Goal: Complete application form

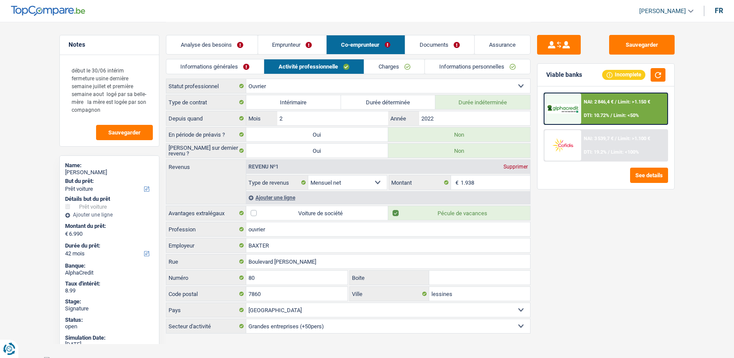
select select "car"
select select "42"
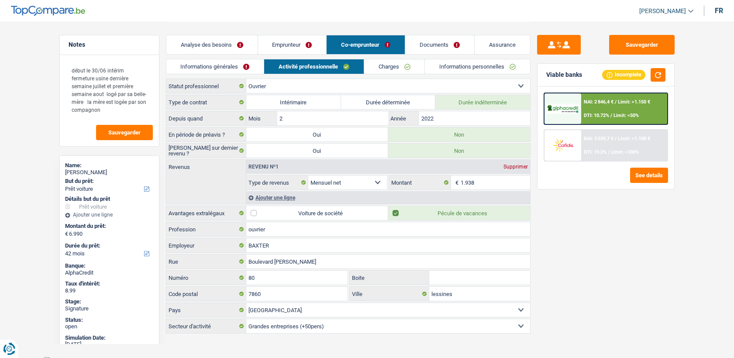
select select "car"
select select "yes"
select select "42"
select select "worker"
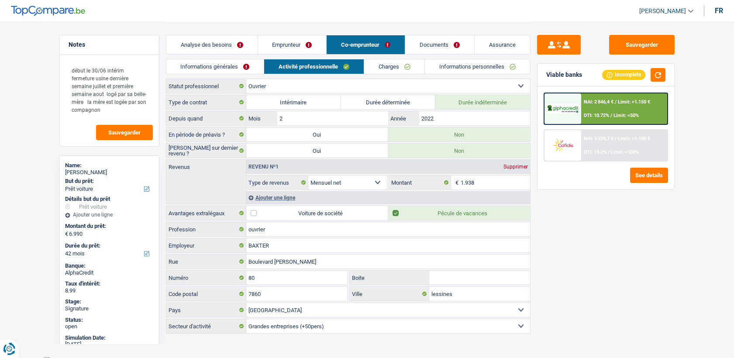
select select "netSalary"
select select "BE"
select select "bigCompanies"
click at [566, 107] on img at bounding box center [562, 109] width 32 height 10
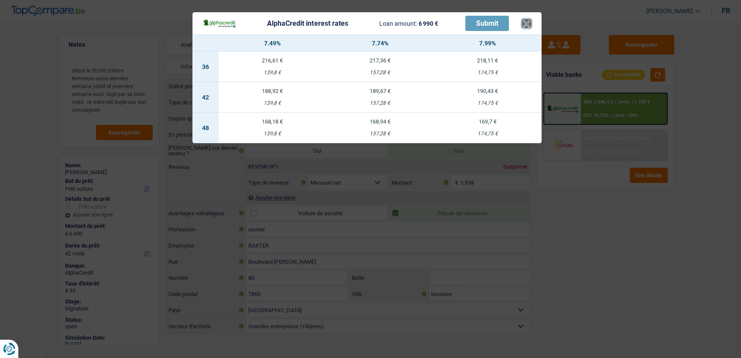
click at [527, 24] on button "×" at bounding box center [526, 23] width 9 height 9
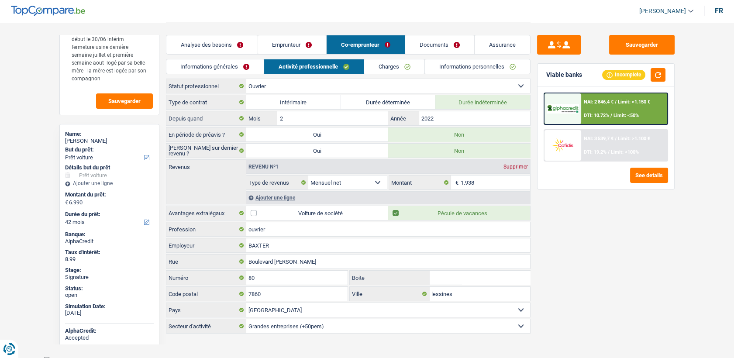
scroll to position [48, 0]
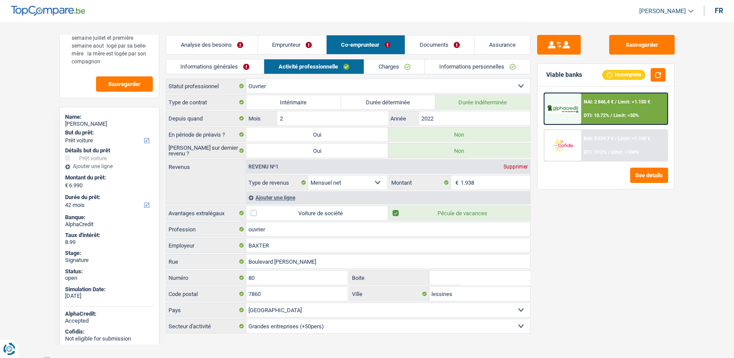
click at [210, 45] on link "Analyse des besoins" at bounding box center [211, 44] width 91 height 19
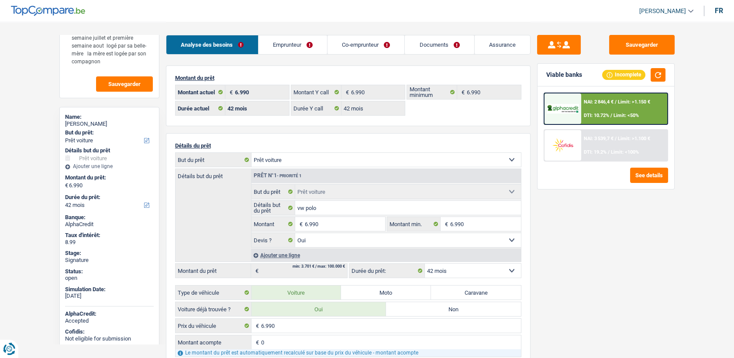
click at [290, 47] on link "Emprunteur" at bounding box center [292, 44] width 69 height 19
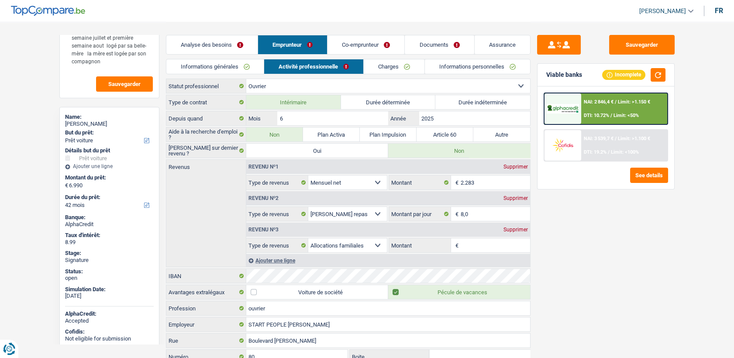
click at [216, 61] on link "Informations générales" at bounding box center [215, 66] width 98 height 14
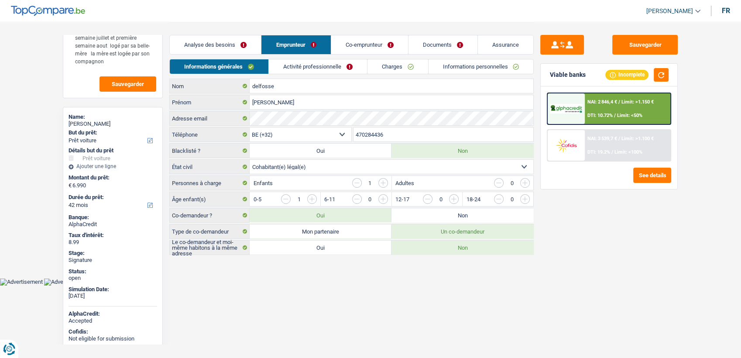
click at [227, 45] on link "Analyse des besoins" at bounding box center [215, 44] width 91 height 19
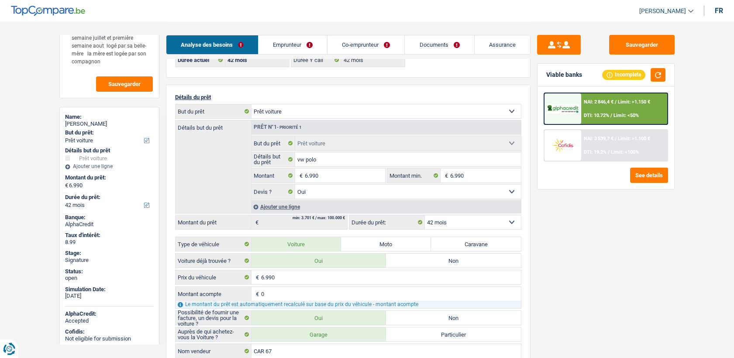
click at [90, 242] on div "8.99" at bounding box center [109, 242] width 89 height 7
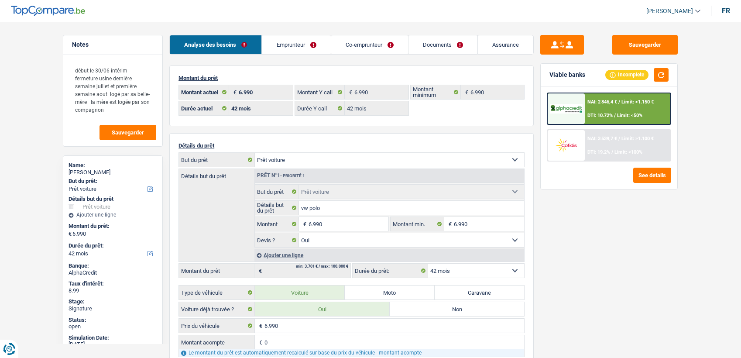
select select "car"
select select "42"
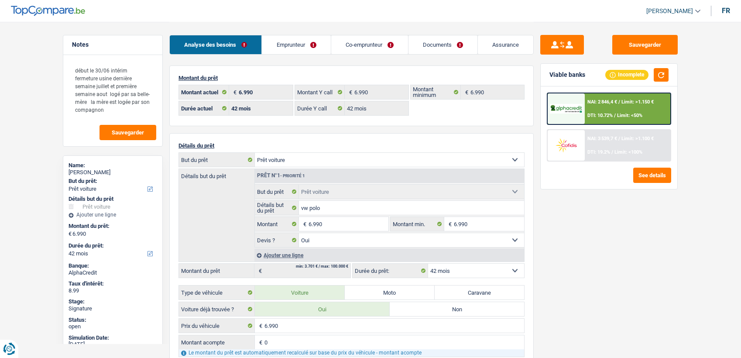
select select "car"
select select "yes"
select select "42"
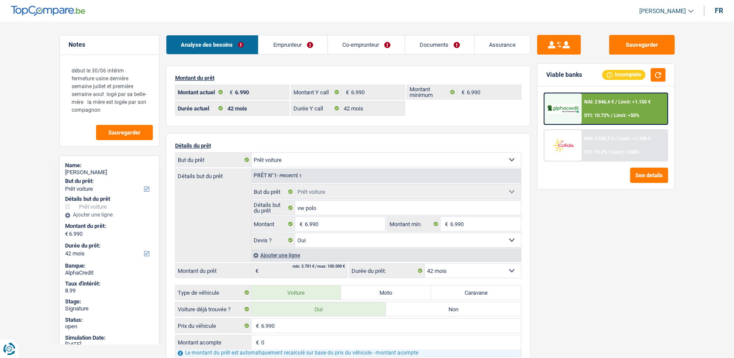
click at [579, 116] on div at bounding box center [562, 108] width 37 height 31
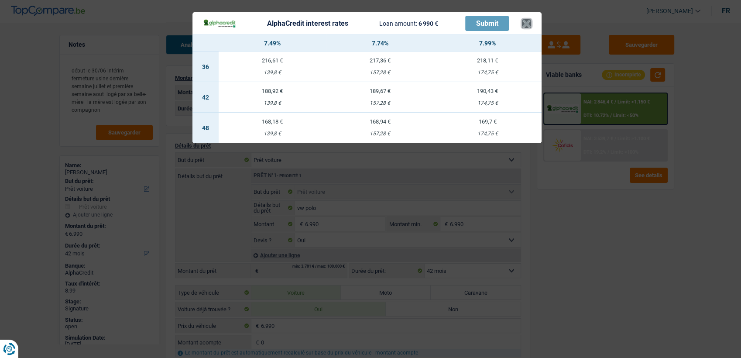
click at [528, 25] on button "×" at bounding box center [526, 23] width 9 height 9
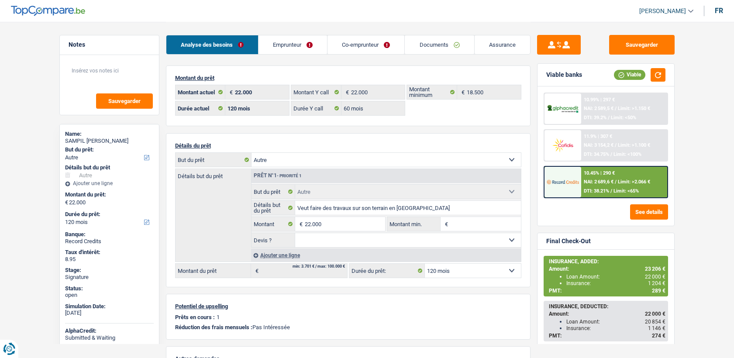
select select "other"
select select "120"
select select "60"
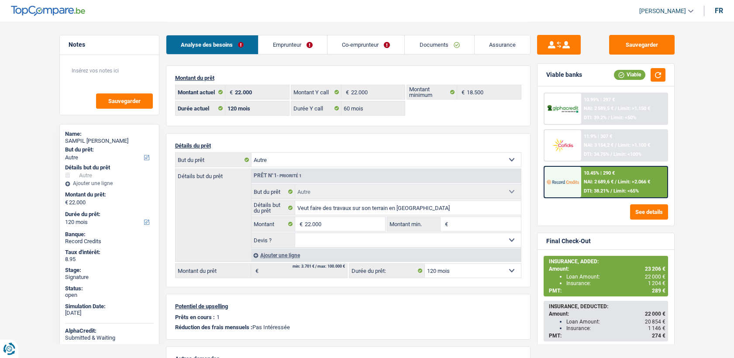
select select "other"
select select "120"
click at [346, 42] on link "Co-emprunteur" at bounding box center [365, 44] width 77 height 19
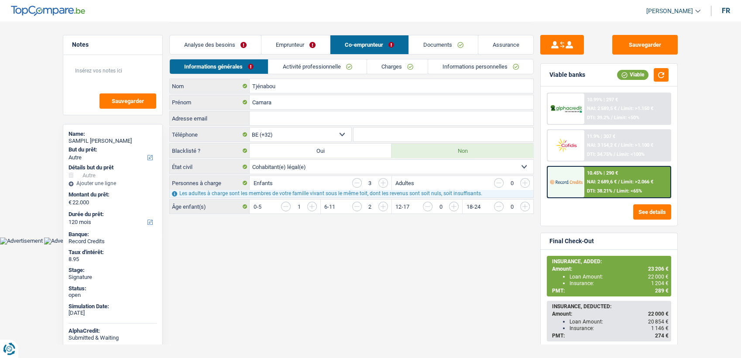
click at [427, 43] on link "Documents" at bounding box center [443, 44] width 69 height 19
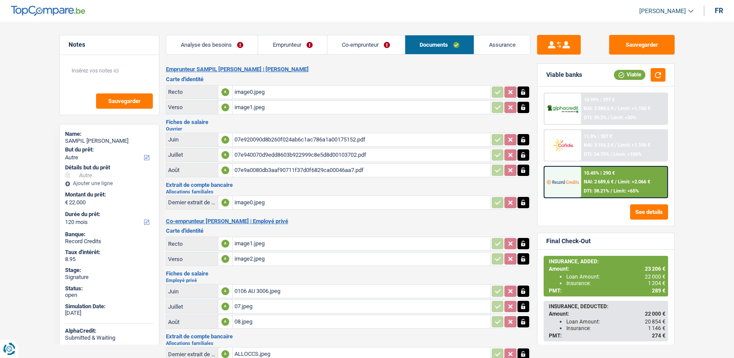
click at [273, 168] on div "07e9a0080db3aaf90711f37d0f6829ca00046aa7.pdf" at bounding box center [361, 170] width 254 height 13
click at [307, 138] on div "07e920090d8b260f024ab6c1ac786a1a00175152.pdf" at bounding box center [361, 139] width 254 height 13
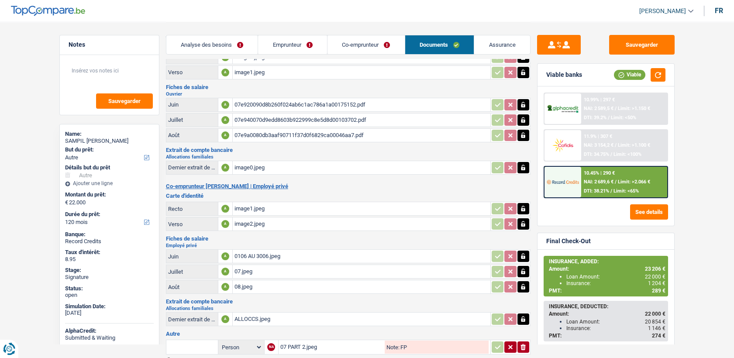
scroll to position [87, 0]
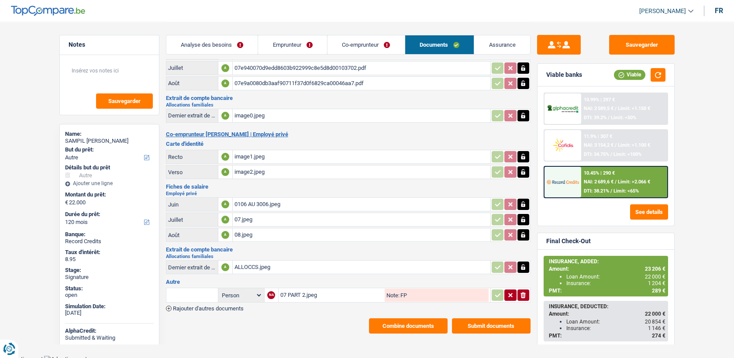
click at [244, 236] on div "08.jpeg" at bounding box center [361, 234] width 254 height 13
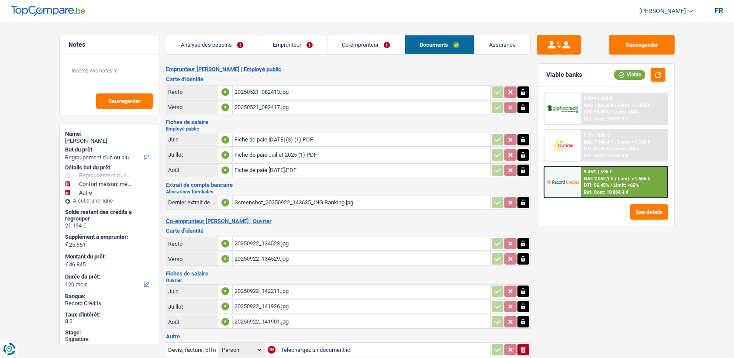
select select "refinancing"
select select "household"
select select "other"
select select "120"
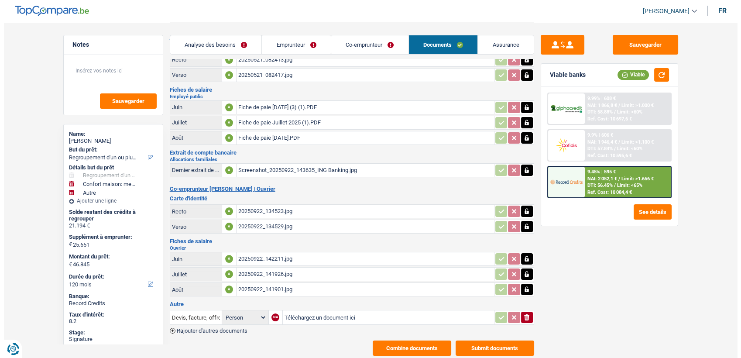
scroll to position [55, 0]
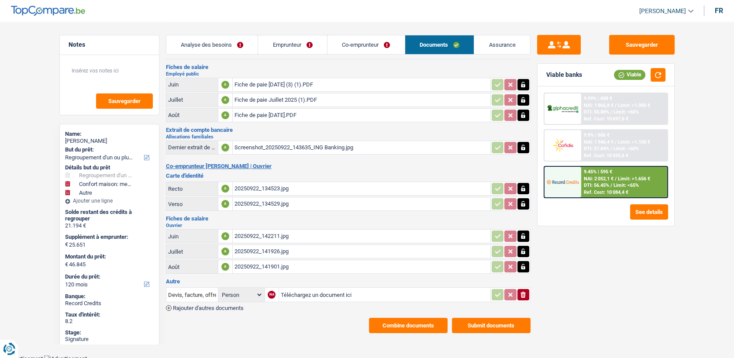
click at [395, 319] on button "Combine documents" at bounding box center [408, 325] width 79 height 15
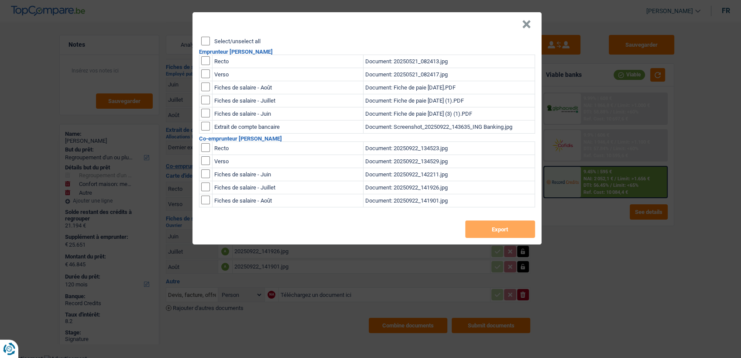
click at [205, 61] on input "checkbox" at bounding box center [205, 60] width 9 height 9
checkbox input "true"
click at [205, 76] on input "checkbox" at bounding box center [205, 73] width 9 height 9
checkbox input "true"
click at [490, 226] on button "Export" at bounding box center [500, 228] width 70 height 17
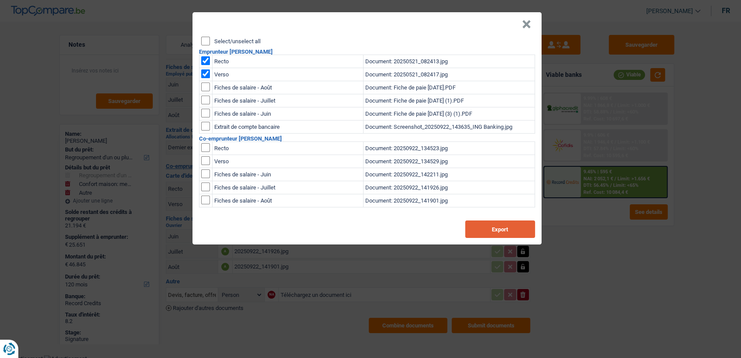
scroll to position [54, 0]
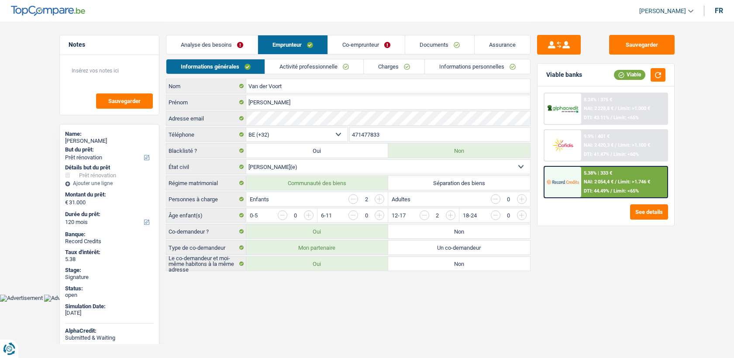
select select "renovation"
select select "120"
select select "32"
select select "married"
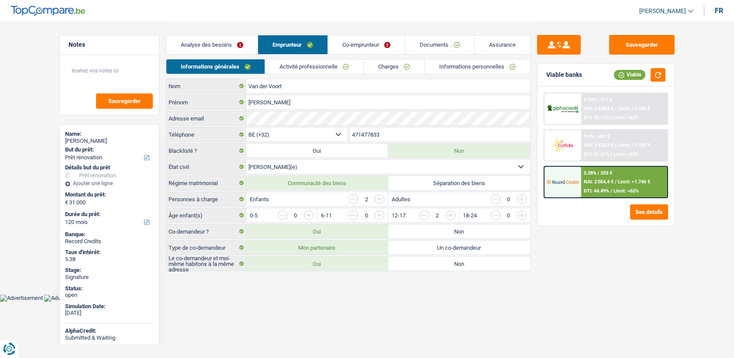
select select "mutuality"
select select "familyAllowances"
select select "mutualityIndemnity"
select select "[DEMOGRAPHIC_DATA]"
select select "BE"
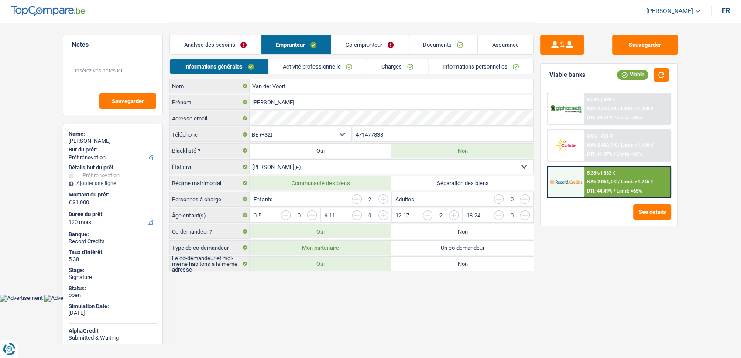
click at [293, 70] on link "Activité professionnelle" at bounding box center [318, 66] width 98 height 14
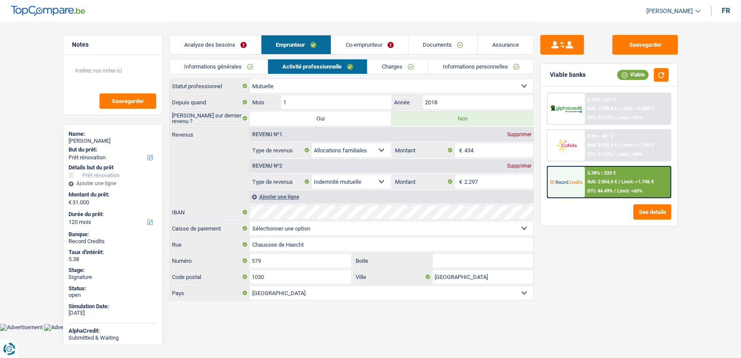
click at [415, 75] on div "Informations générales Activité professionnelle Charges Informations personnell…" at bounding box center [351, 69] width 364 height 20
click at [413, 68] on link "Charges" at bounding box center [398, 66] width 61 height 14
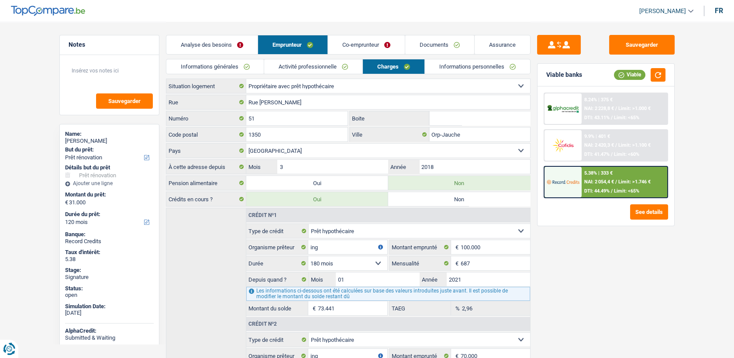
click at [474, 65] on link "Informations personnelles" at bounding box center [477, 66] width 105 height 14
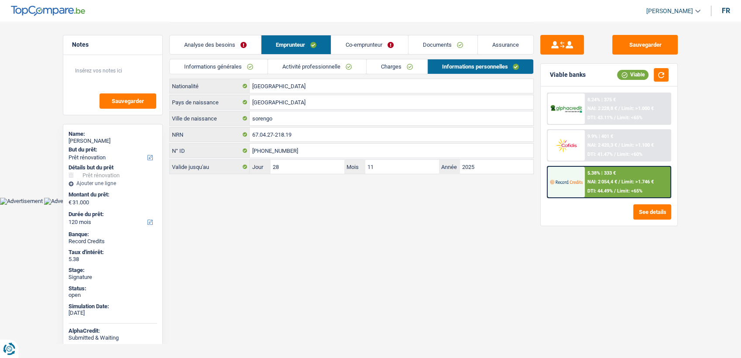
click at [377, 42] on link "Co-emprunteur" at bounding box center [369, 44] width 77 height 19
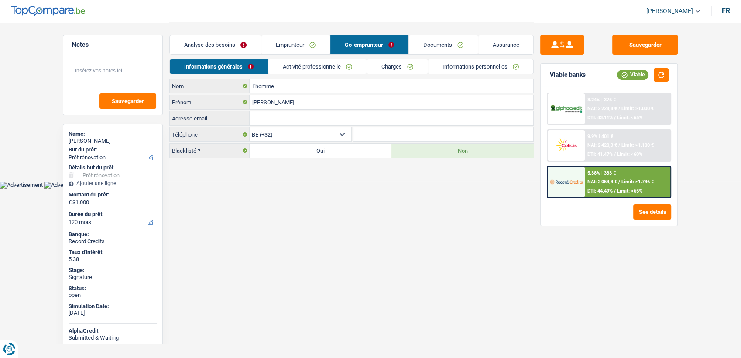
click at [307, 65] on link "Activité professionnelle" at bounding box center [317, 66] width 98 height 14
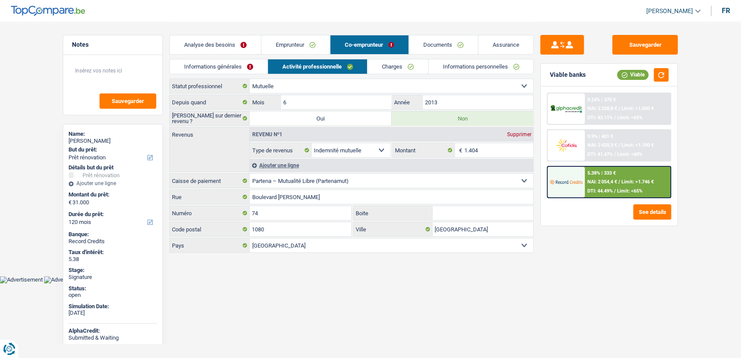
click at [307, 46] on link "Emprunteur" at bounding box center [295, 44] width 69 height 19
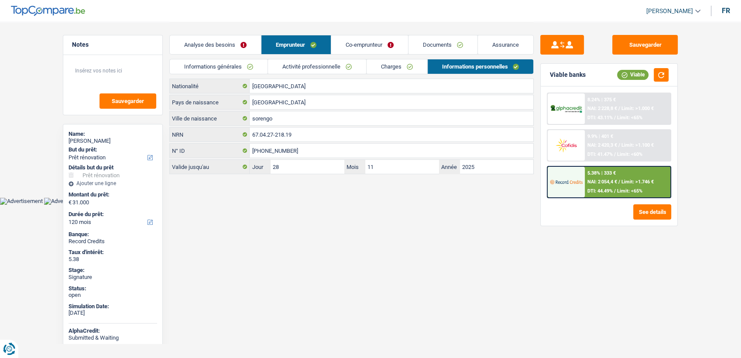
click at [339, 63] on link "Activité professionnelle" at bounding box center [317, 66] width 98 height 14
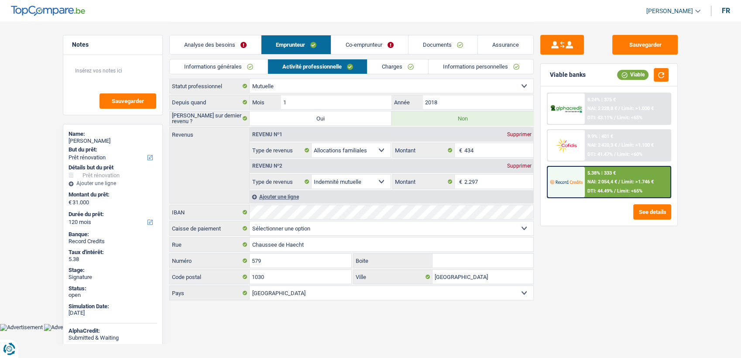
click at [373, 69] on link "Charges" at bounding box center [398, 66] width 61 height 14
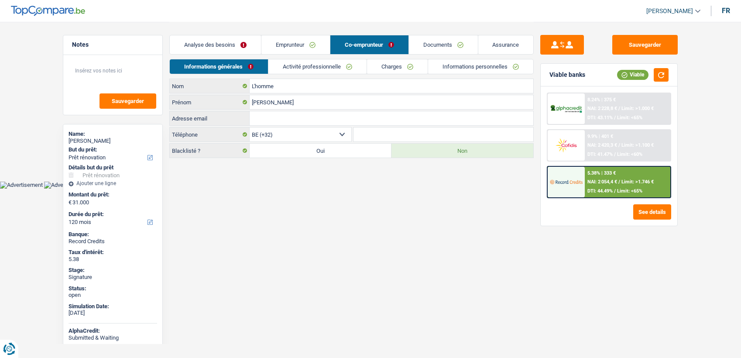
select select "renovation"
select select "120"
click at [461, 46] on link "Documents" at bounding box center [443, 44] width 69 height 19
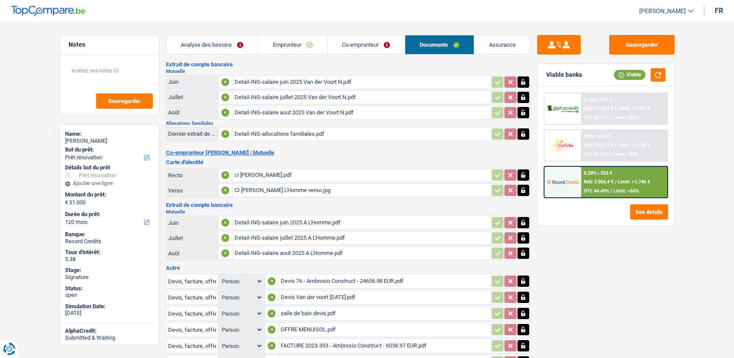
scroll to position [140, 0]
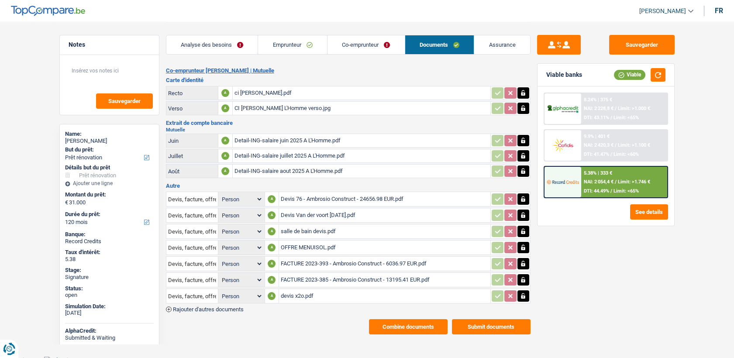
click at [318, 197] on div "Devis 76 - Ambrosio Construct - 24656.98 EUR.pdf" at bounding box center [385, 198] width 208 height 13
click at [315, 209] on div "Devis Van der voort [DATE].pdf" at bounding box center [385, 215] width 208 height 13
click at [309, 212] on div "Devis Van der voort [DATE].pdf" at bounding box center [385, 215] width 208 height 13
click at [305, 228] on div "salle de bain devis.pdf" at bounding box center [385, 231] width 208 height 13
click at [310, 244] on div "OFFRE MENUISOL.pdf" at bounding box center [385, 247] width 208 height 13
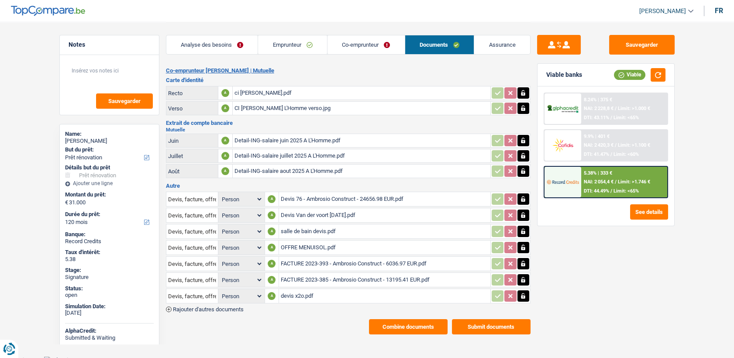
click at [306, 262] on div "FACTURE 2023-393 - Ambrosio Construct - 6036.97 EUR.pdf" at bounding box center [385, 263] width 208 height 13
click at [315, 278] on div "FACTURE 2023-385 - Ambrosio Construct - 13195.41 EUR.pdf" at bounding box center [385, 279] width 208 height 13
click at [305, 295] on div "devis x2o.pdf" at bounding box center [385, 295] width 208 height 13
click at [307, 192] on div "Devis 76 - Ambrosio Construct - 24656.98 EUR.pdf" at bounding box center [385, 198] width 208 height 13
click at [299, 213] on div "Devis Van der voort [DATE].pdf" at bounding box center [385, 215] width 208 height 13
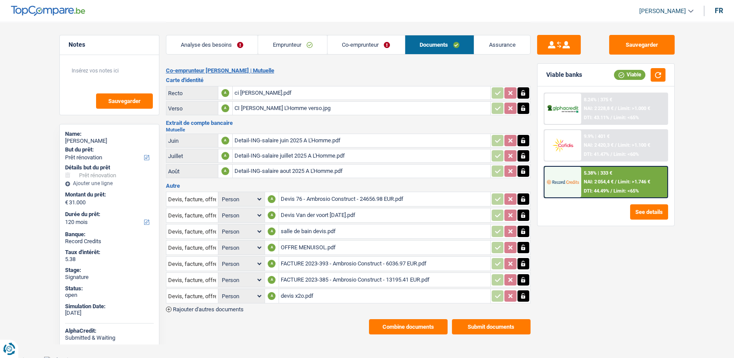
click at [311, 226] on div "salle de bain devis.pdf" at bounding box center [385, 231] width 208 height 13
click at [318, 245] on div "OFFRE MENUISOL.pdf" at bounding box center [385, 247] width 208 height 13
